Goal: Task Accomplishment & Management: Manage account settings

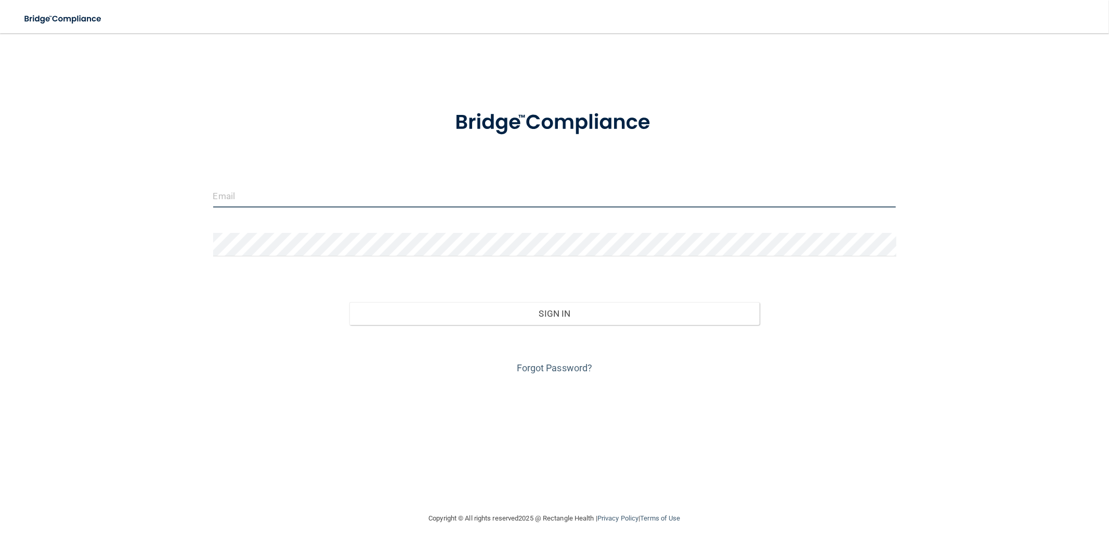
click at [256, 195] on input "email" at bounding box center [554, 195] width 683 height 23
type input "[EMAIL_ADDRESS][DOMAIN_NAME]"
click at [350, 302] on button "Sign In" at bounding box center [555, 313] width 410 height 23
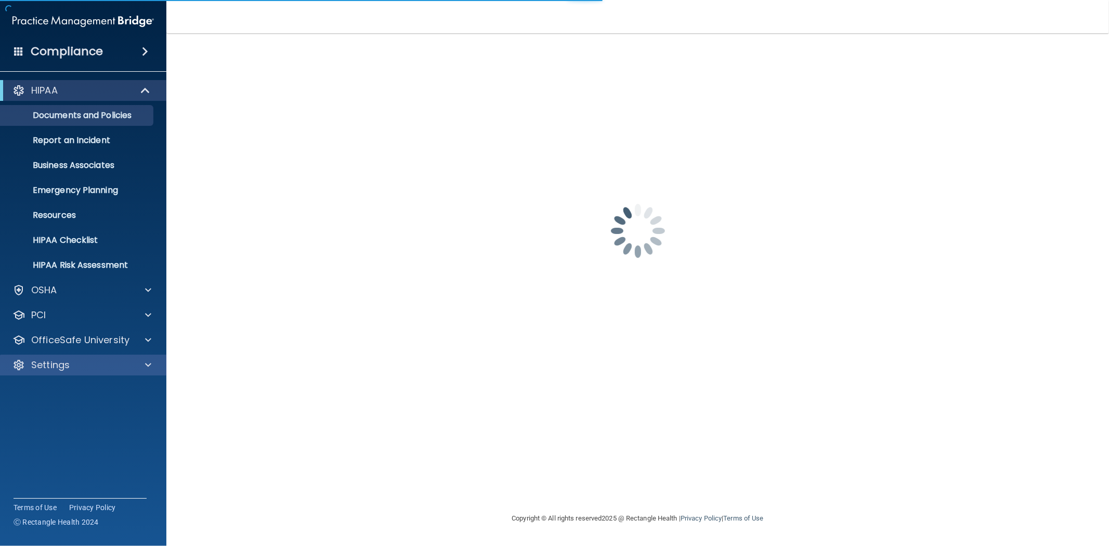
click at [96, 374] on div "Settings" at bounding box center [83, 365] width 167 height 21
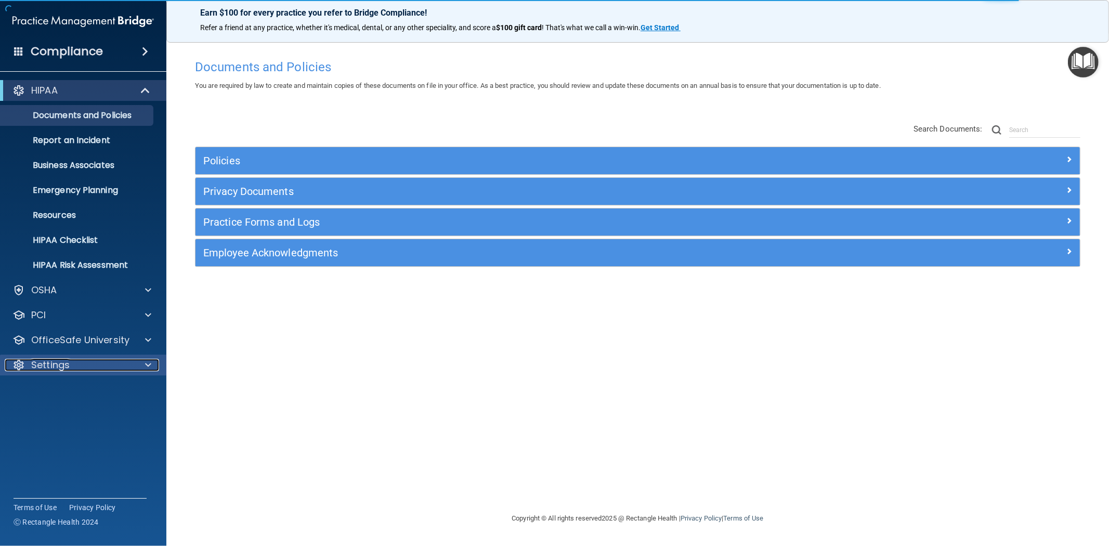
click at [147, 363] on span at bounding box center [148, 365] width 6 height 12
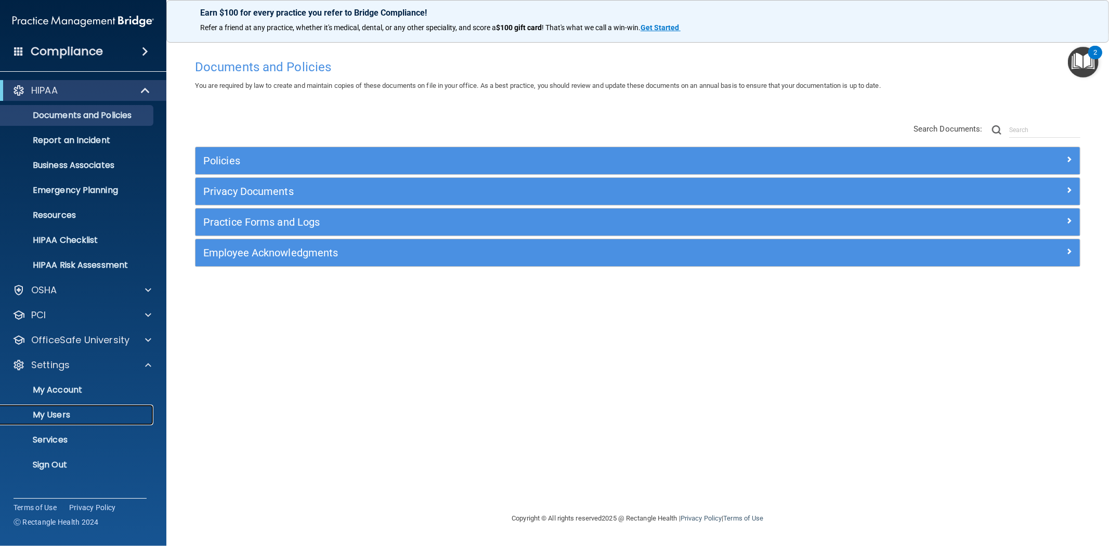
click at [94, 416] on p "My Users" at bounding box center [78, 415] width 142 height 10
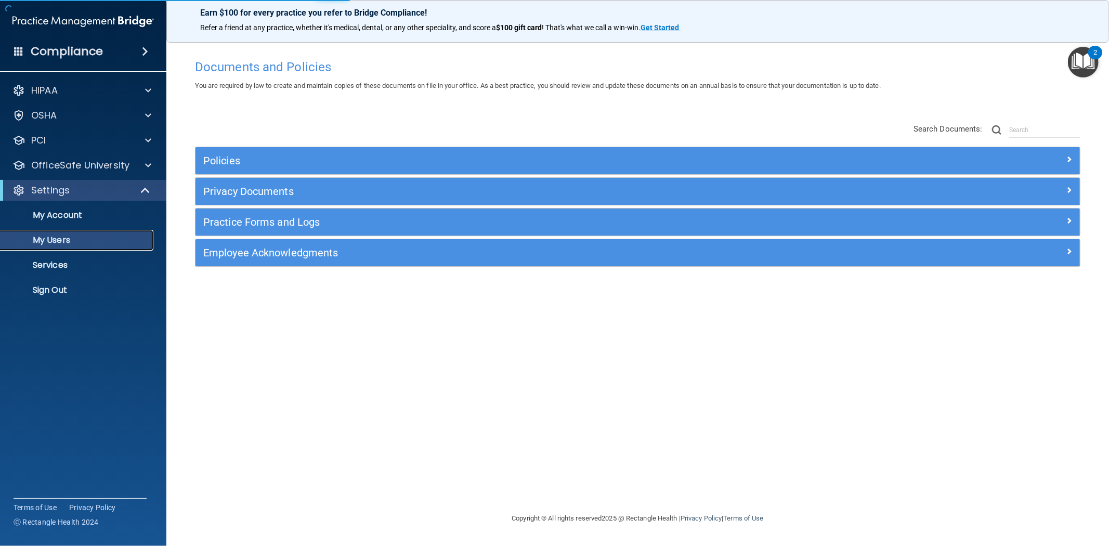
select select "20"
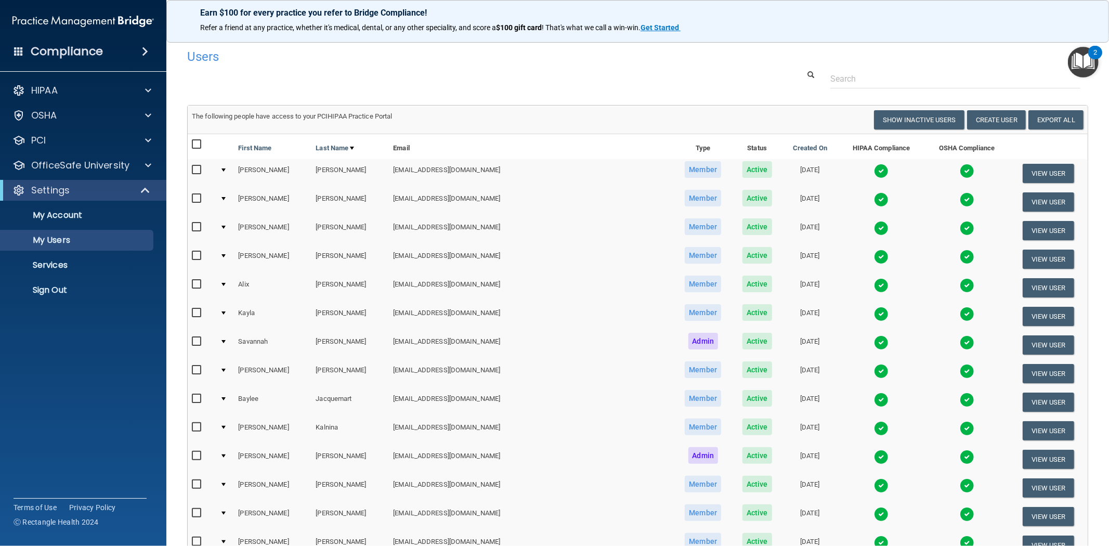
click at [196, 170] on input "checkbox" at bounding box center [198, 170] width 12 height 8
checkbox input "true"
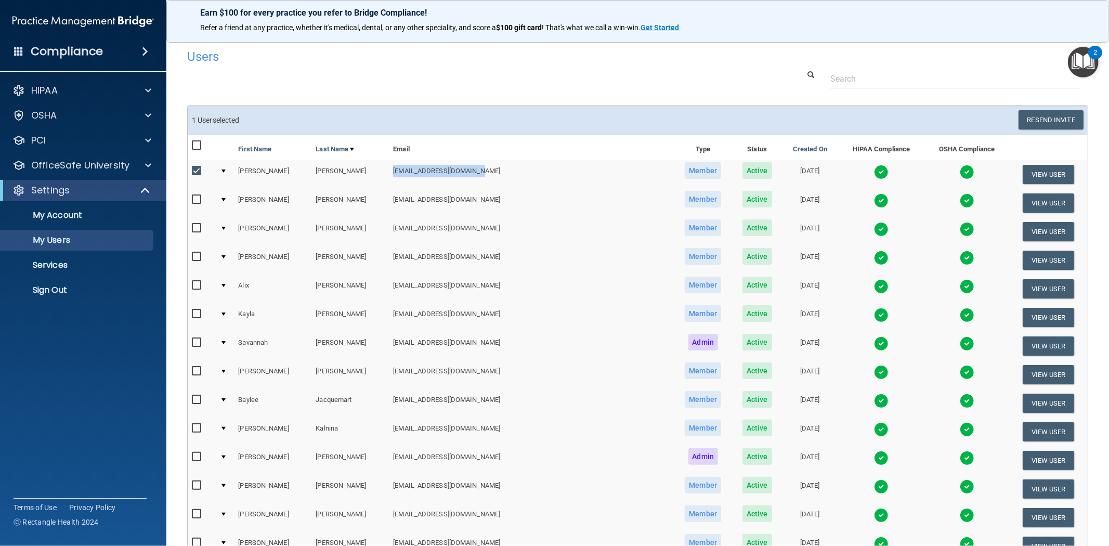
drag, startPoint x: 481, startPoint y: 169, endPoint x: 391, endPoint y: 175, distance: 90.2
click at [391, 175] on td "colleenbauer84@gmail.com" at bounding box center [531, 174] width 285 height 29
copy td "colleenbauer84@gmail.com"
click at [1023, 177] on button "View User" at bounding box center [1048, 174] width 51 height 19
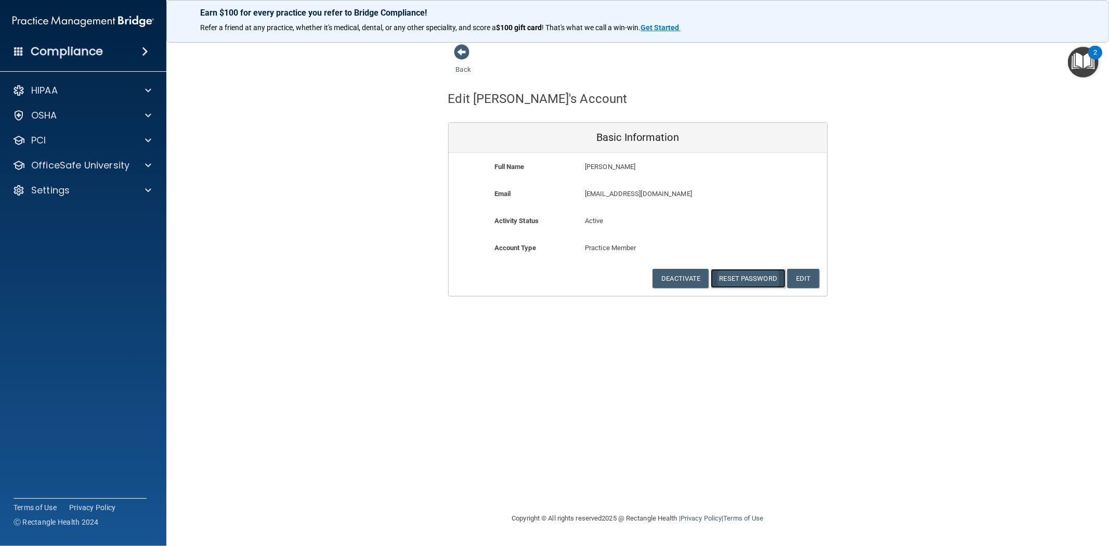
click at [733, 277] on button "Reset Password" at bounding box center [748, 278] width 75 height 19
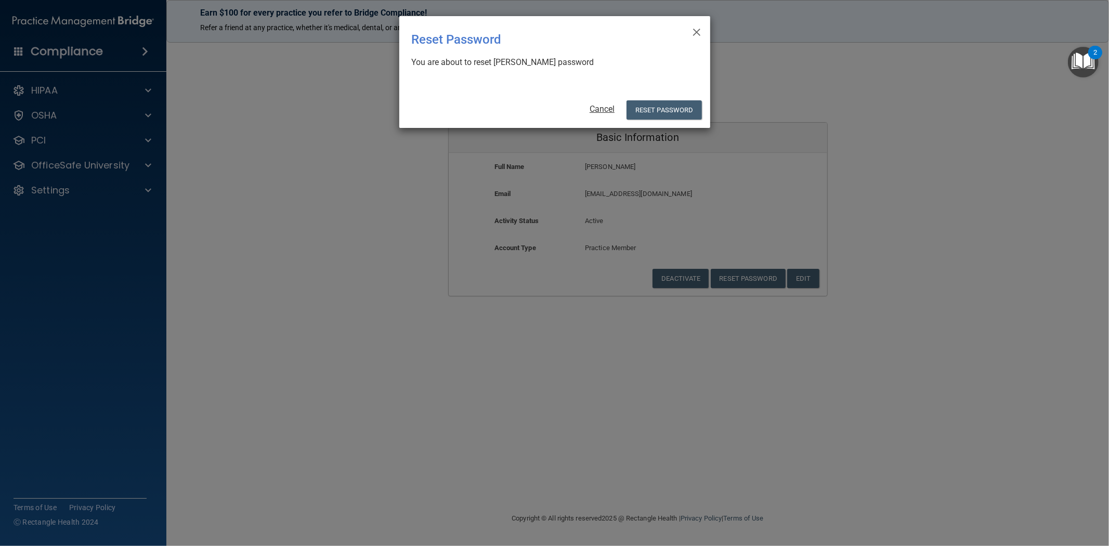
click at [610, 109] on link "Cancel" at bounding box center [602, 109] width 25 height 10
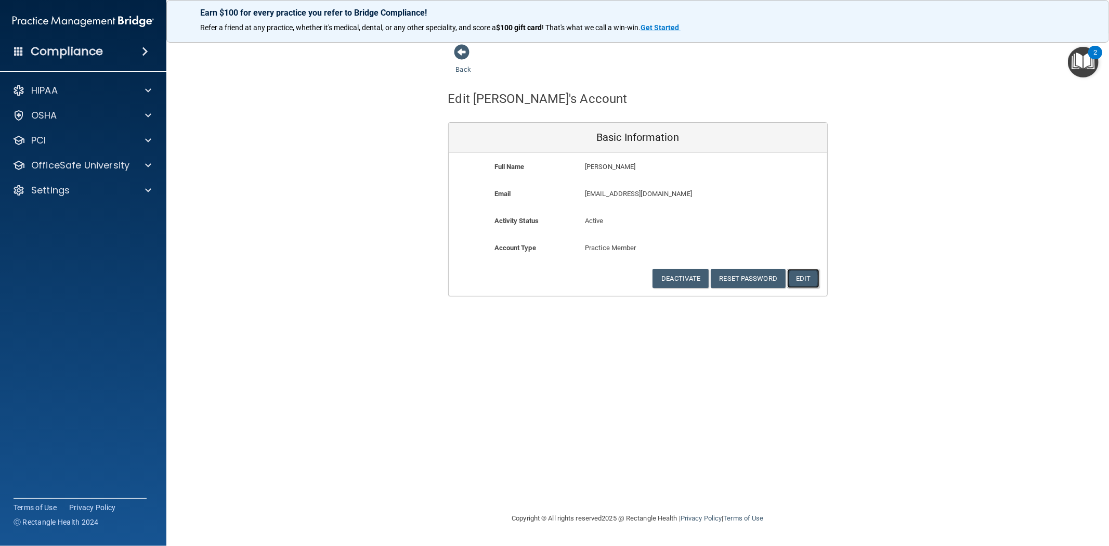
click at [807, 276] on button "Edit" at bounding box center [803, 278] width 32 height 19
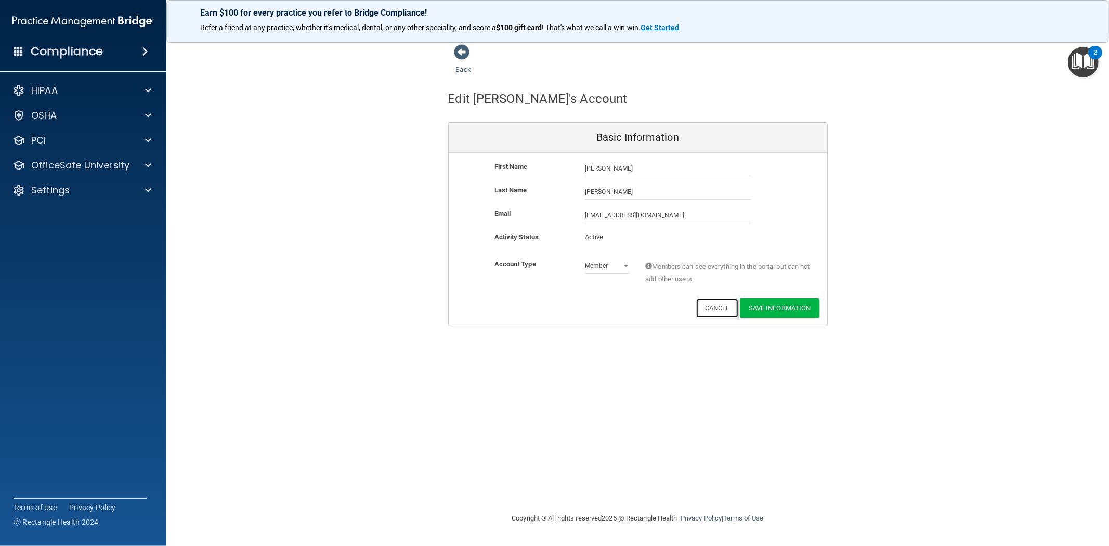
click at [716, 307] on button "Cancel" at bounding box center [717, 308] width 42 height 19
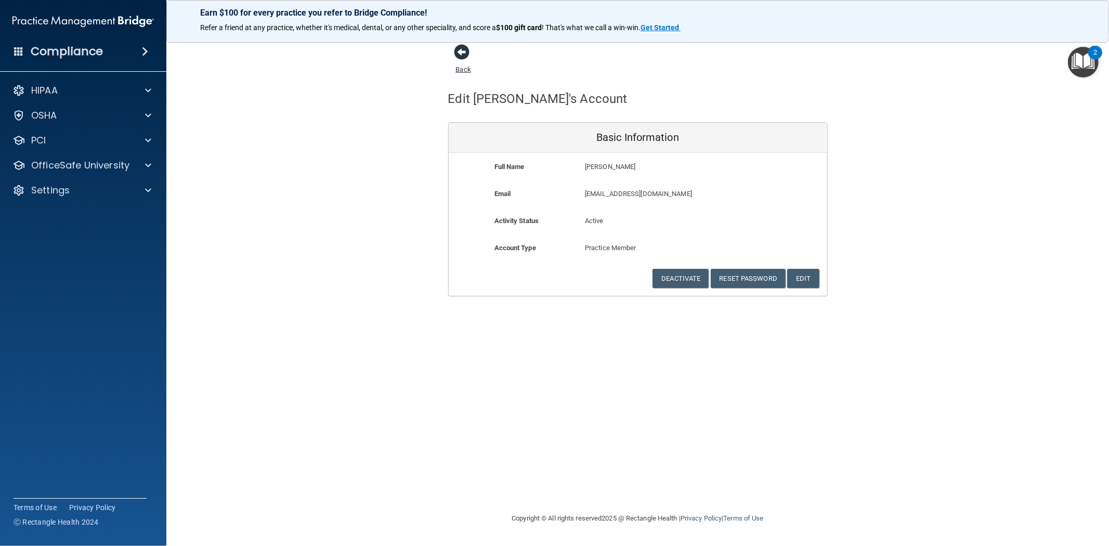
click at [461, 49] on span at bounding box center [463, 52] width 16 height 16
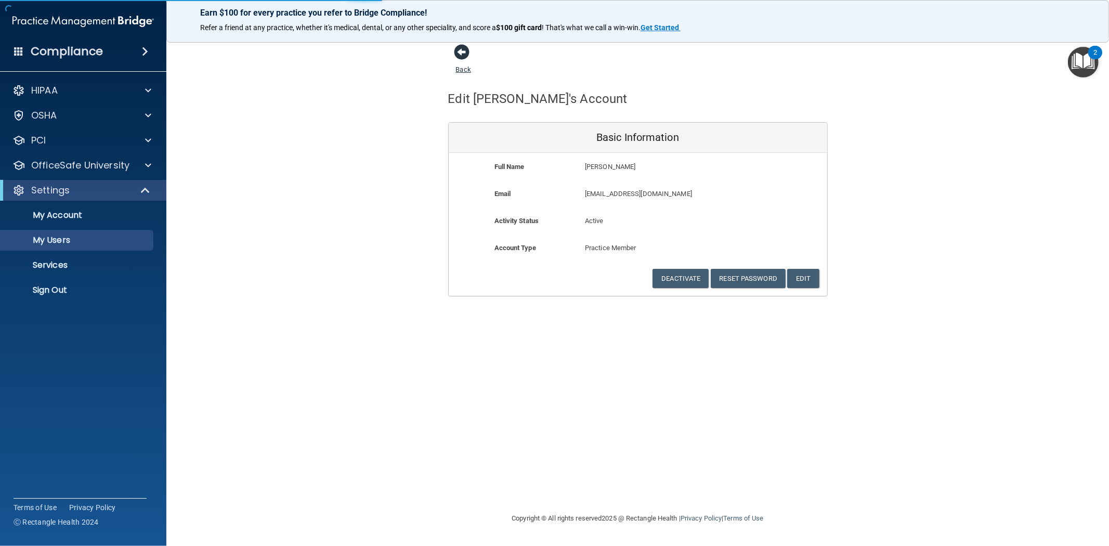
select select "20"
